Goal: Navigation & Orientation: Find specific page/section

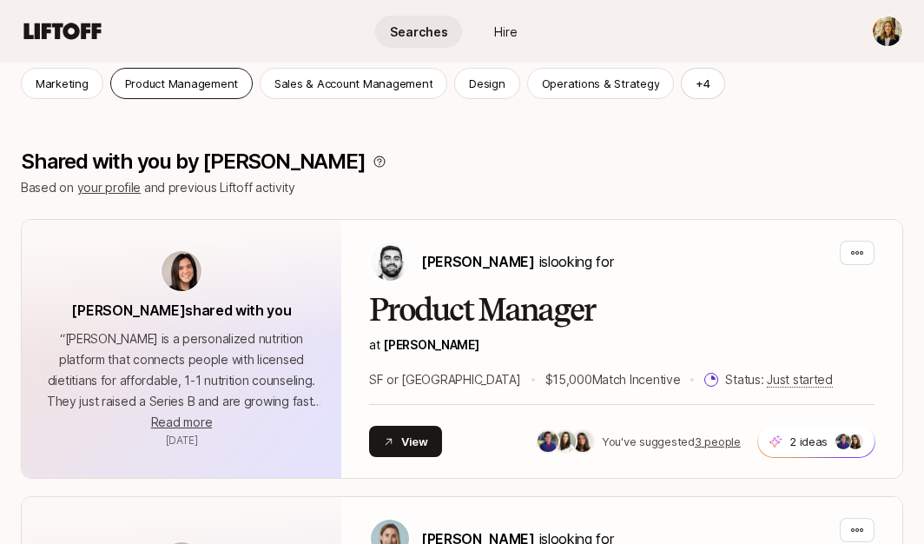
scroll to position [209, 0]
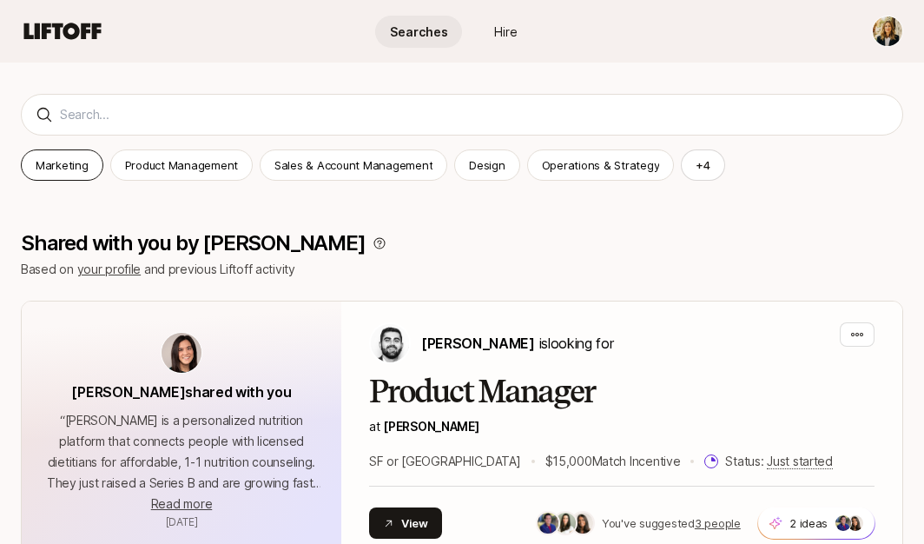
click at [56, 167] on p "Marketing" at bounding box center [62, 164] width 53 height 17
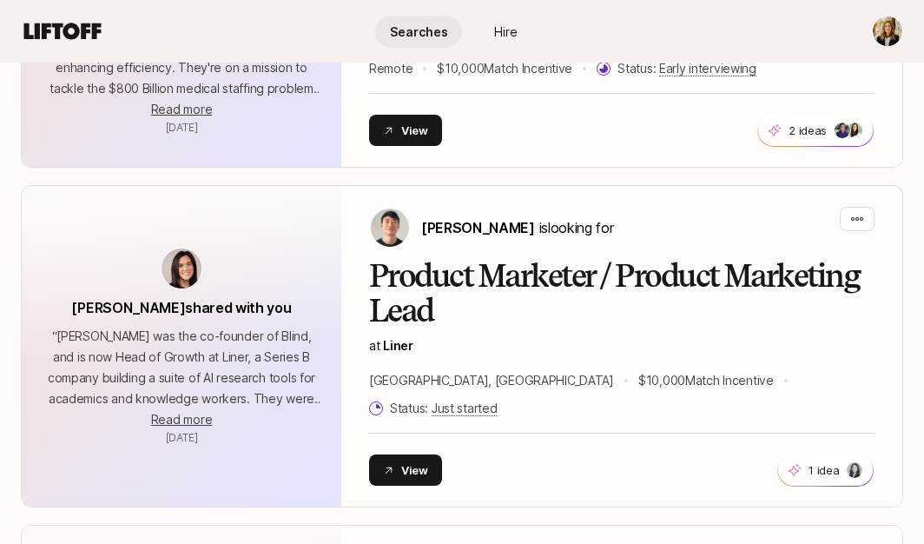
scroll to position [966, 0]
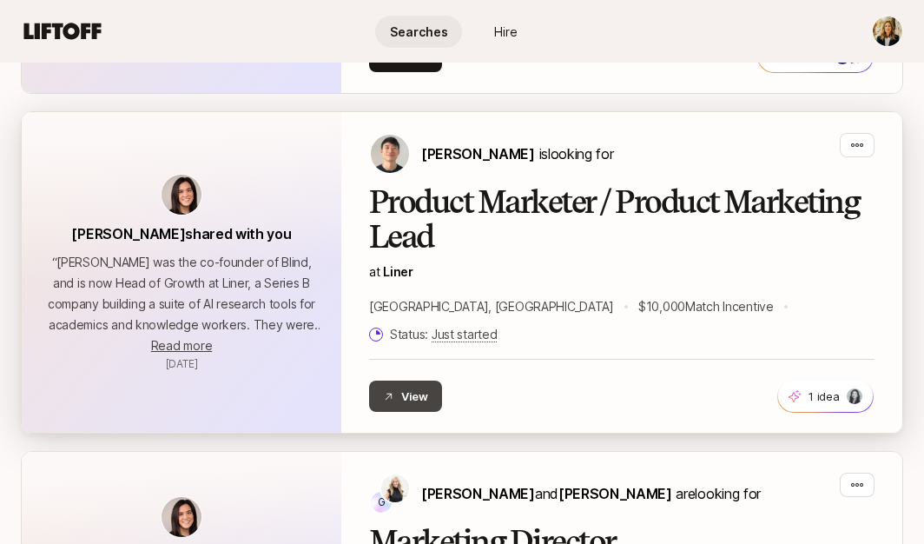
click at [414, 381] on button "View" at bounding box center [405, 396] width 73 height 31
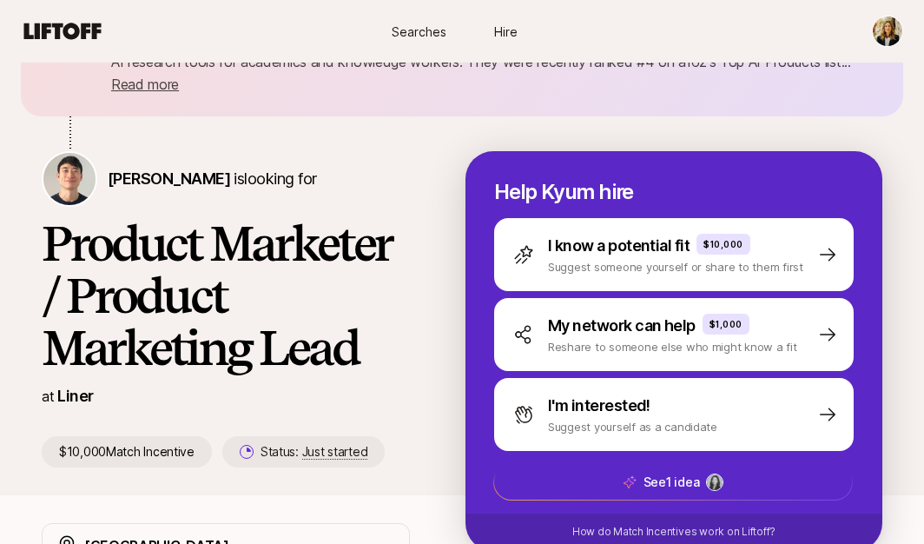
scroll to position [92, 0]
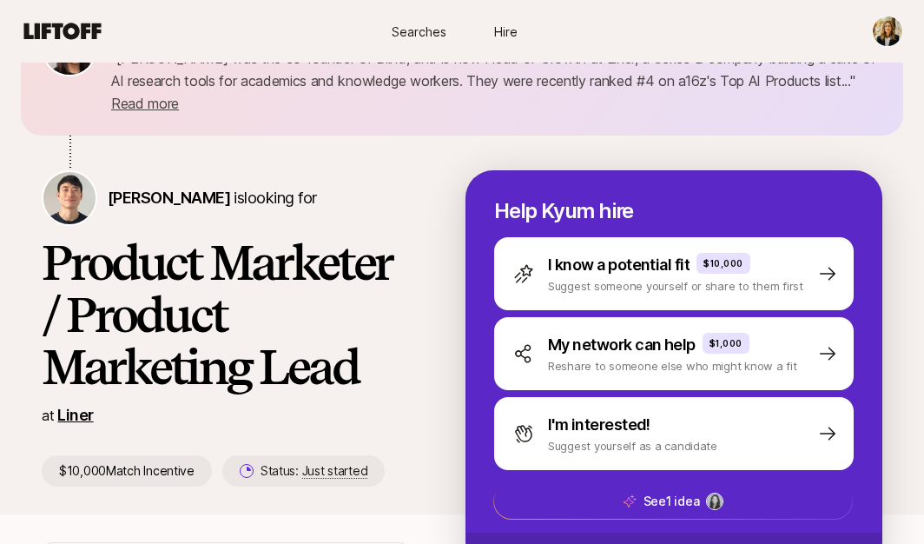
click at [72, 413] on link "Liner" at bounding box center [75, 415] width 36 height 18
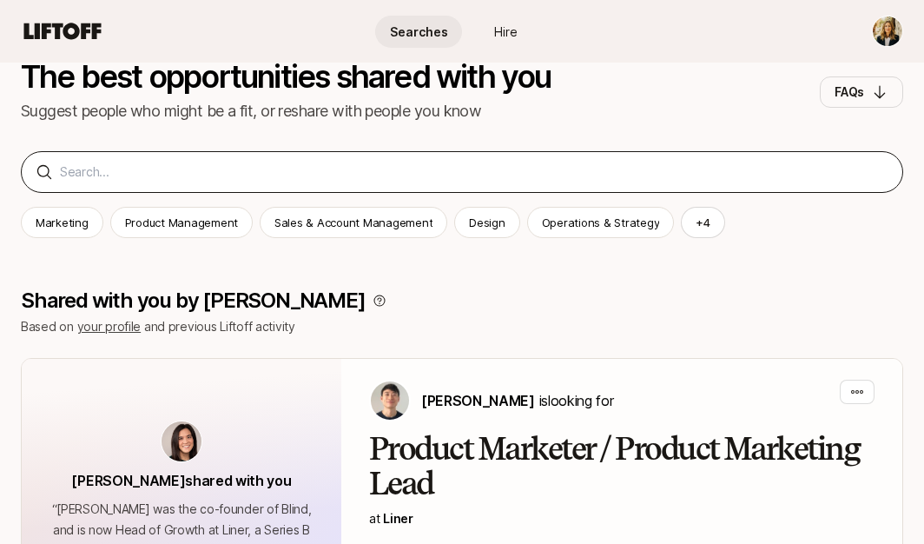
scroll to position [31, 0]
